Goal: Task Accomplishment & Management: Use online tool/utility

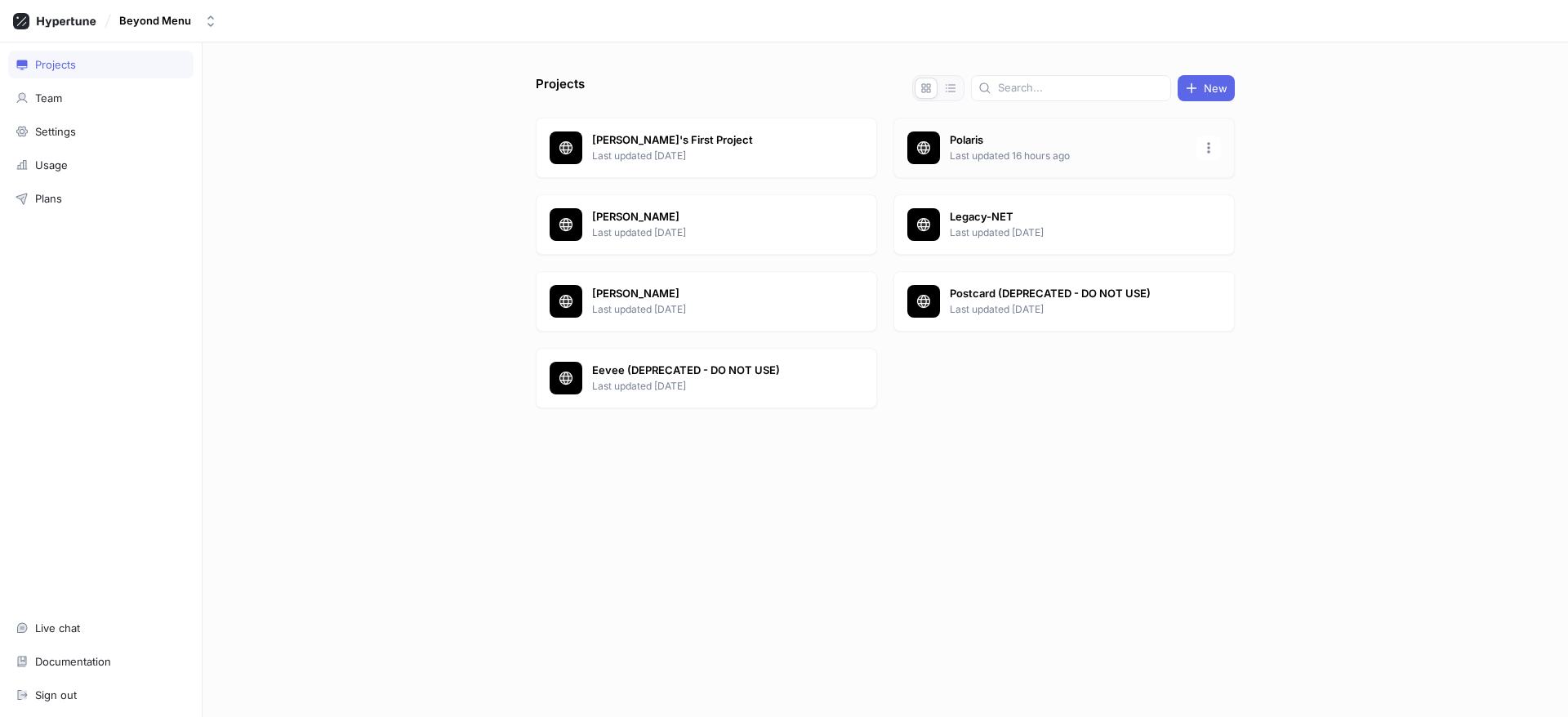
click at [972, 156] on p "Last updated 16 hours ago" at bounding box center [1069, 156] width 237 height 15
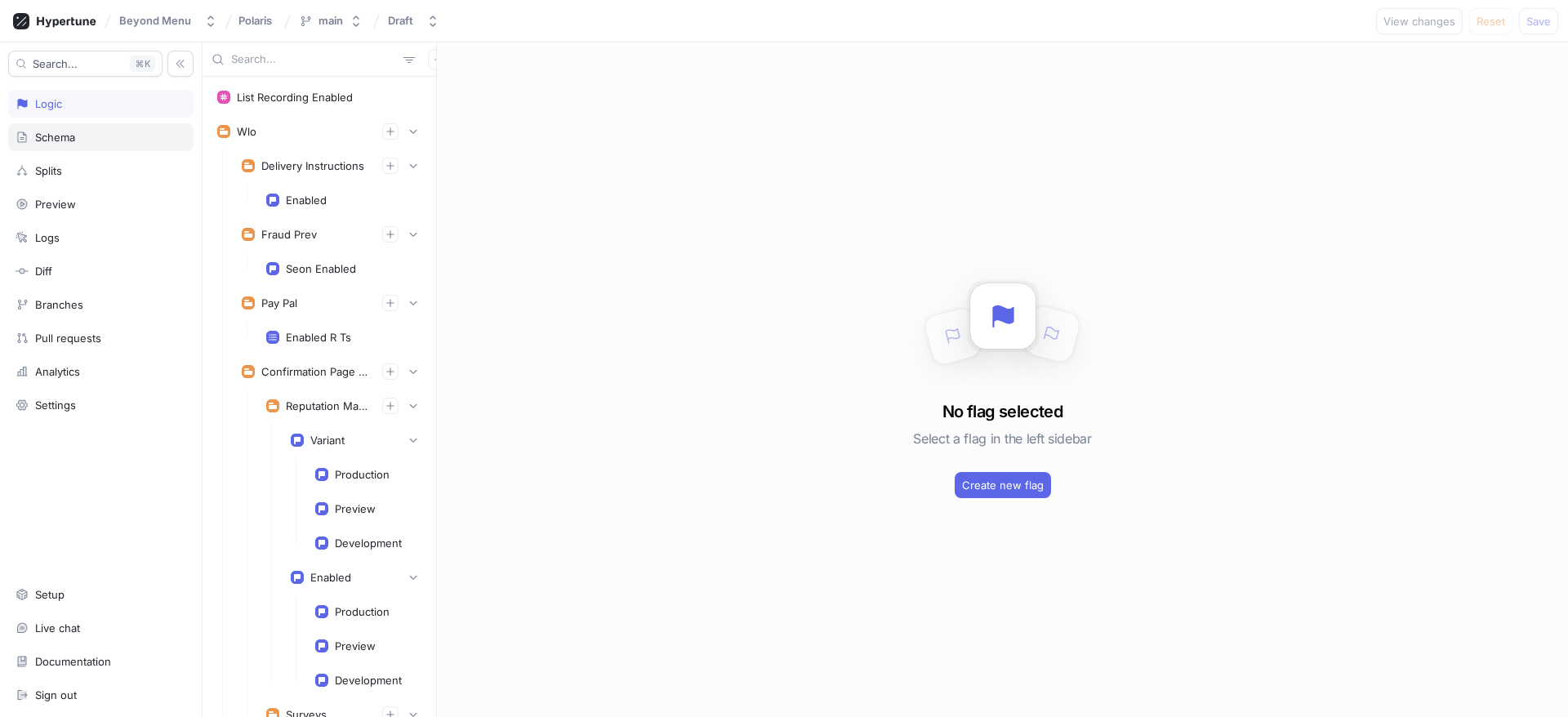
click at [66, 128] on div "Schema" at bounding box center [101, 137] width 185 height 28
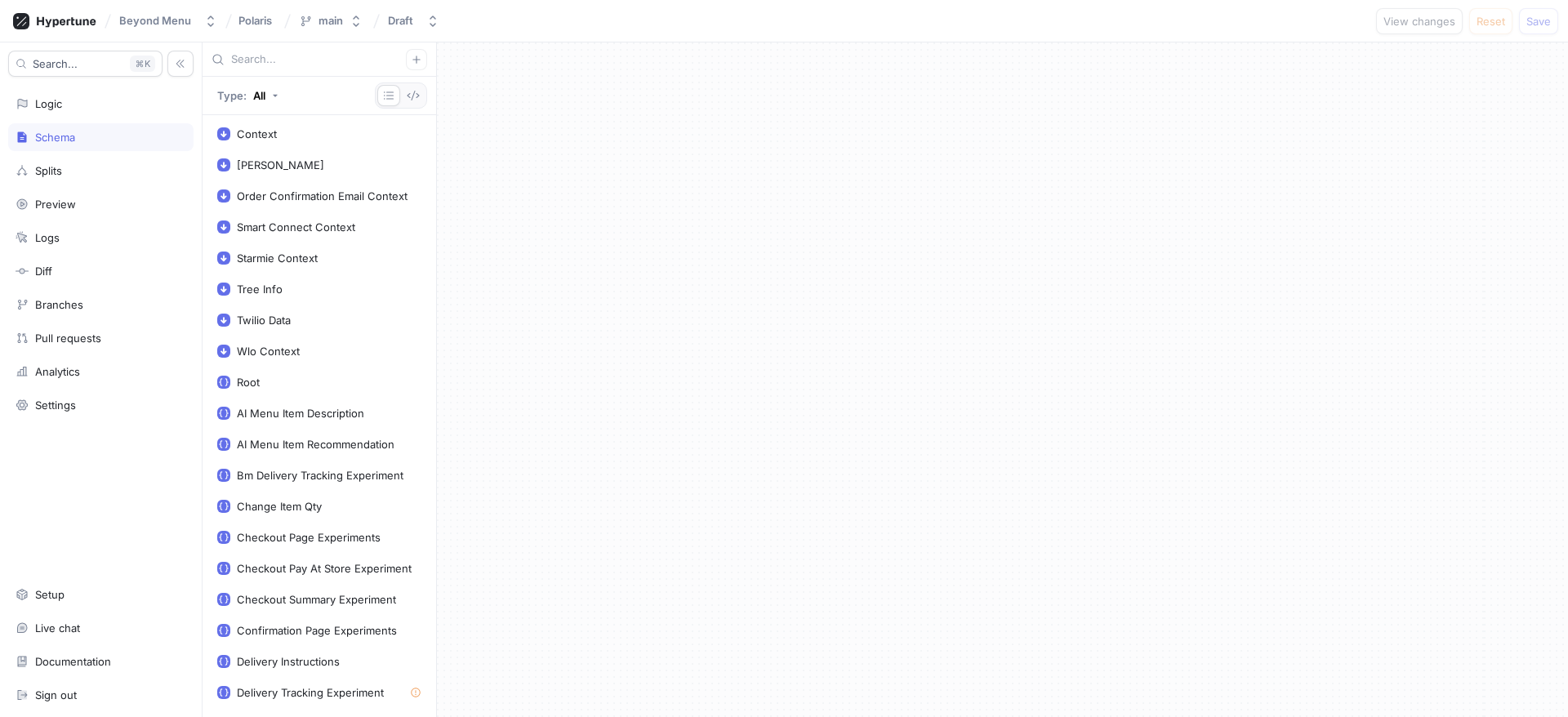
click at [426, 95] on div at bounding box center [400, 96] width 52 height 27
click at [415, 95] on icon "button" at bounding box center [414, 96] width 13 height 13
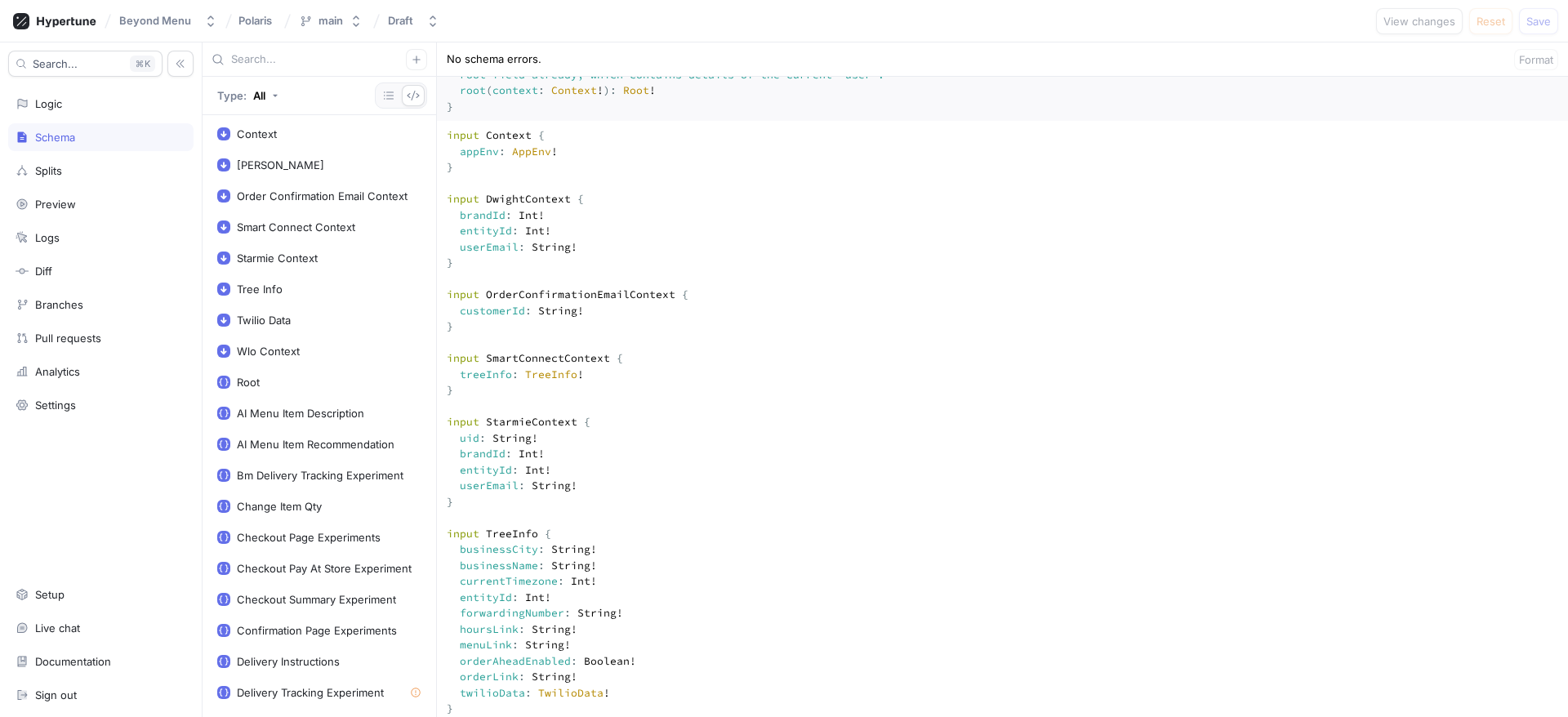
scroll to position [126, 0]
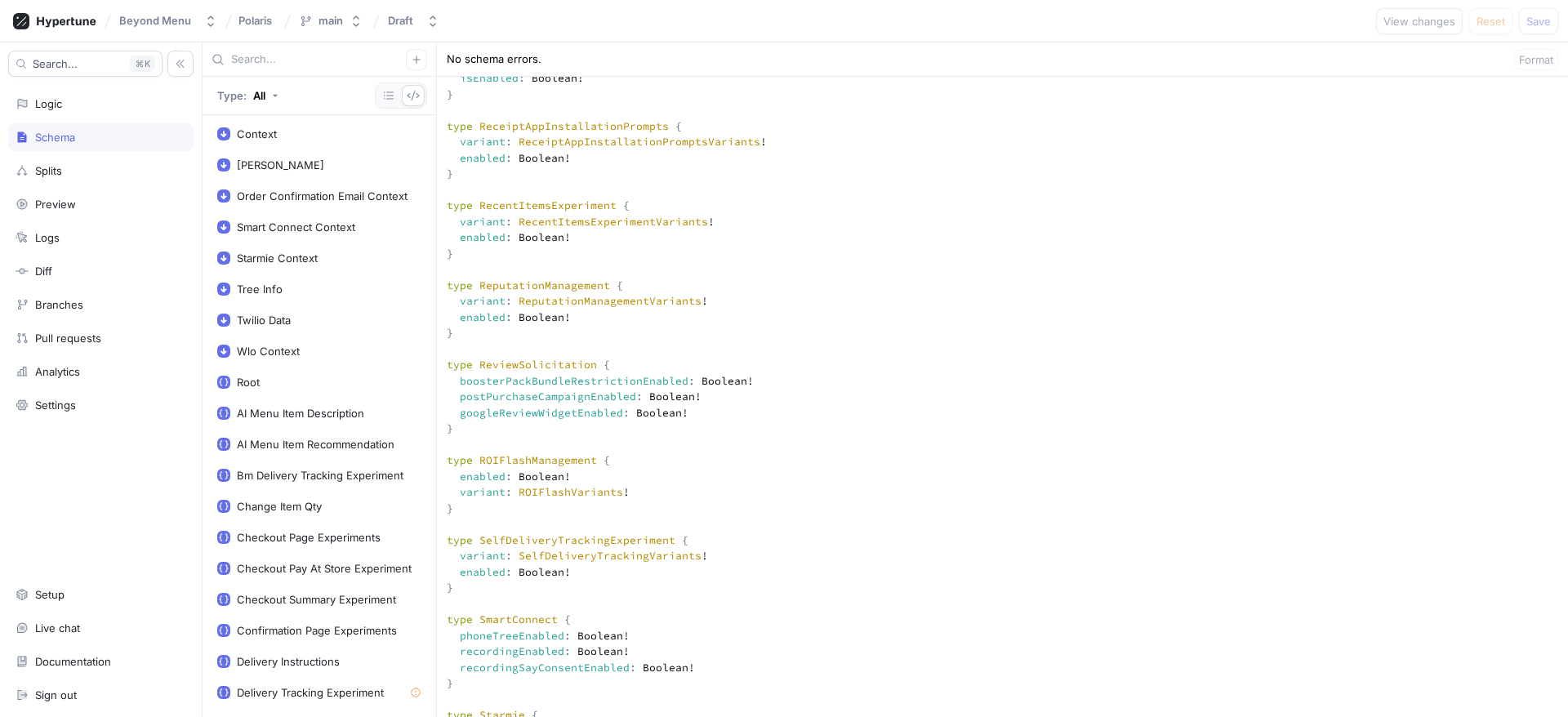
click at [495, 419] on textarea at bounding box center [1003, 572] width 1132 height 8725
drag, startPoint x: 507, startPoint y: 421, endPoint x: 715, endPoint y: 444, distance: 209.3
click at [715, 444] on textarea at bounding box center [1003, 572] width 1132 height 8725
